Goal: Task Accomplishment & Management: Manage account settings

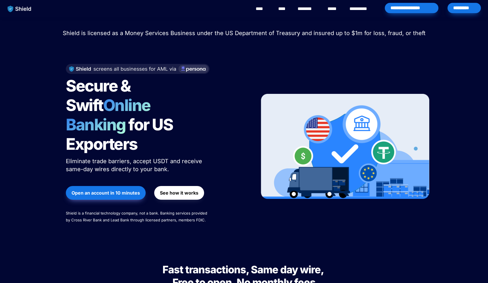
click at [338, 38] on p "Shield is licensed as a Money Services Business under the US Department of Trea…" at bounding box center [244, 33] width 474 height 10
click at [474, 11] on div "*********" at bounding box center [464, 8] width 33 height 10
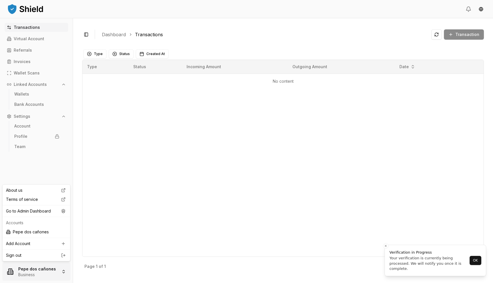
click at [46, 278] on html "Transactions Virtual Account Referrals Invoices Wallet Scans Linked Accounts Wa…" at bounding box center [246, 141] width 493 height 283
click at [51, 212] on div "Go to Admin Dashboard" at bounding box center [36, 211] width 65 height 9
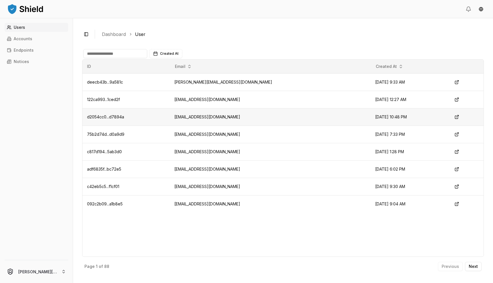
click at [211, 118] on td "[EMAIL_ADDRESS][DOMAIN_NAME]" at bounding box center [270, 116] width 201 height 17
click at [228, 135] on td "[EMAIL_ADDRESS][DOMAIN_NAME]" at bounding box center [270, 134] width 201 height 17
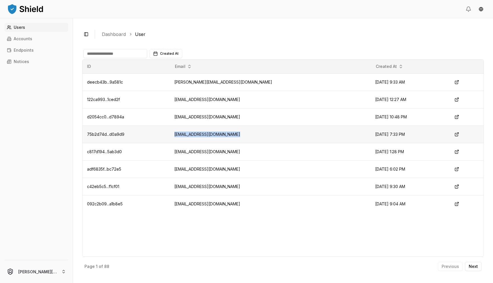
click at [228, 134] on td "[EMAIL_ADDRESS][DOMAIN_NAME]" at bounding box center [270, 134] width 201 height 17
click at [35, 40] on link "Accounts" at bounding box center [37, 38] width 64 height 9
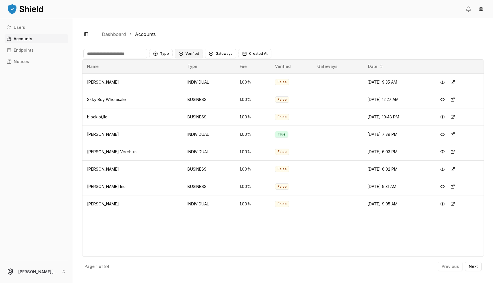
click at [199, 57] on button "Verified" at bounding box center [189, 53] width 28 height 9
click at [191, 89] on div "NOT VERIFIED" at bounding box center [203, 86] width 54 height 9
click at [195, 56] on button "Verified 1 NOT VERIFIED" at bounding box center [205, 53] width 60 height 9
click at [188, 79] on span "VERIFIED" at bounding box center [193, 77] width 17 height 6
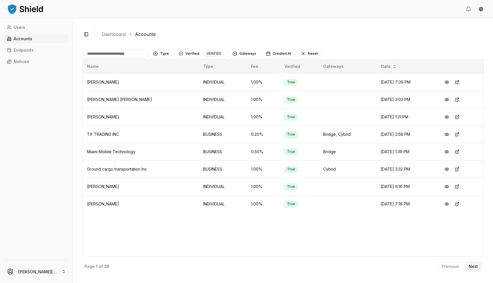
click at [476, 265] on p "Next" at bounding box center [473, 266] width 9 height 4
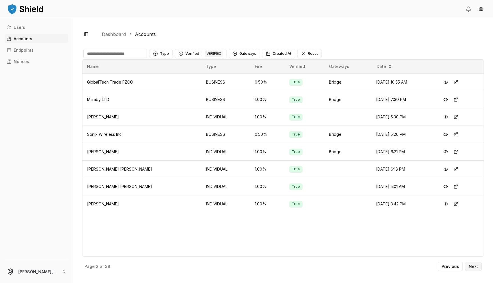
click at [473, 269] on button "Next" at bounding box center [473, 266] width 17 height 9
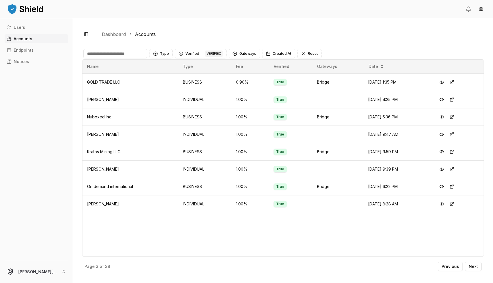
click at [444, 272] on div "Page 3 of 38 Previous Next" at bounding box center [283, 265] width 402 height 17
click at [444, 267] on p "Previous" at bounding box center [450, 266] width 17 height 4
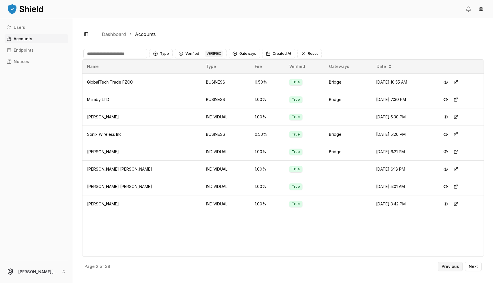
click at [444, 267] on p "Previous" at bounding box center [450, 266] width 17 height 4
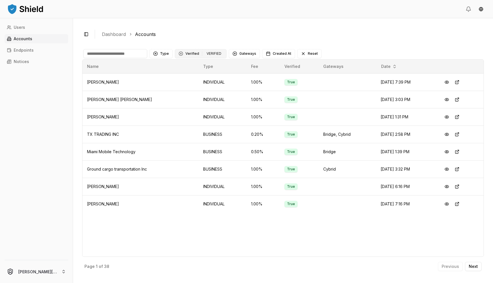
click at [186, 56] on button "Verified 1 VERIFIED" at bounding box center [201, 53] width 52 height 9
click at [187, 82] on div "NOT VERIFIED" at bounding box center [203, 86] width 54 height 9
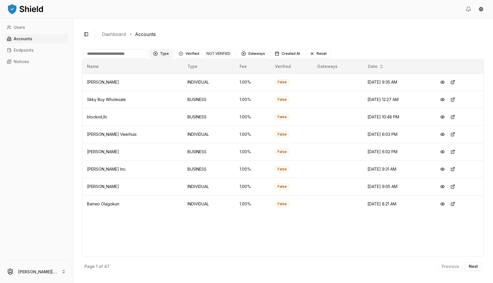
click at [162, 52] on button "Type" at bounding box center [160, 53] width 23 height 9
click at [183, 89] on div "BUSINESS" at bounding box center [178, 86] width 54 height 9
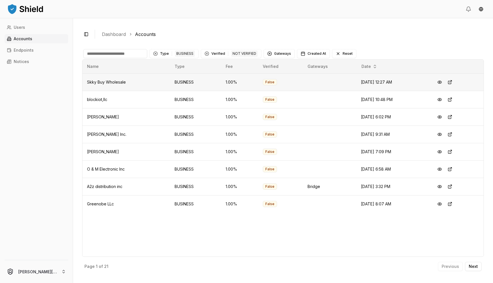
click at [148, 82] on td "Skky Buy Wholesale" at bounding box center [126, 81] width 88 height 17
click at [455, 81] on button at bounding box center [450, 82] width 10 height 10
click at [455, 99] on button at bounding box center [450, 99] width 10 height 10
click at [455, 133] on button at bounding box center [450, 134] width 10 height 10
click at [455, 203] on button at bounding box center [450, 204] width 10 height 10
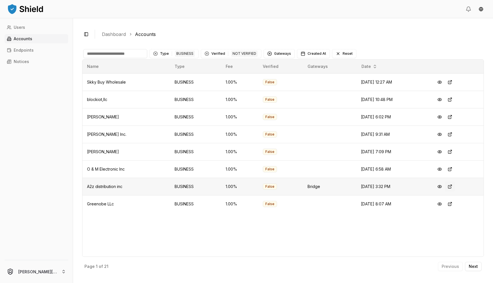
click at [455, 187] on button at bounding box center [450, 186] width 10 height 10
